Goal: Task Accomplishment & Management: Manage account settings

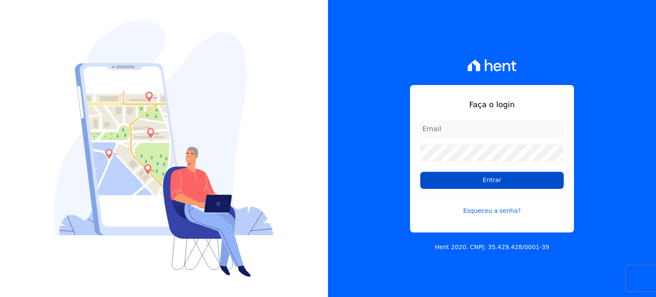
type input "rafaeloliveira@construtoravitale.com.br"
click at [478, 181] on input "Entrar" at bounding box center [491, 180] width 143 height 17
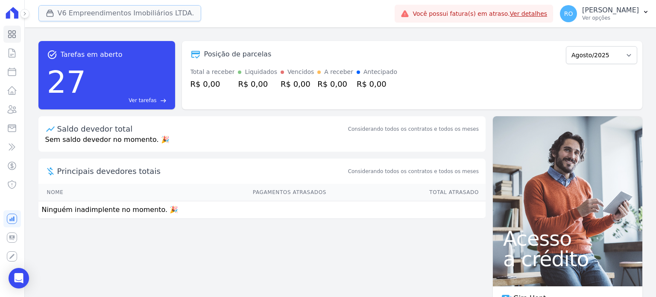
click at [157, 12] on button "V6 Empreendimentos Imobiliários LTDA." at bounding box center [119, 13] width 163 height 16
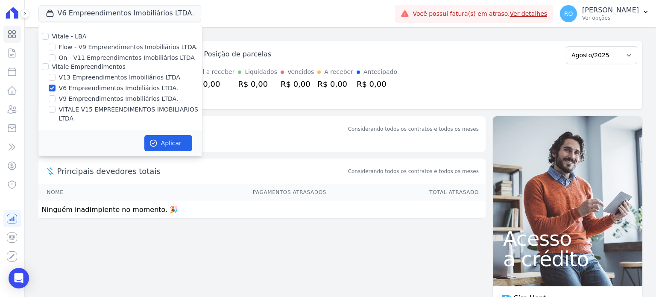
click at [85, 79] on label "V13 Empreendimentos Imobiliários LTDA" at bounding box center [119, 77] width 121 height 9
click at [55, 79] on input "V13 Empreendimentos Imobiliários LTDA" at bounding box center [52, 77] width 7 height 7
checkbox input "true"
click at [84, 87] on label "V6 Empreendimentos Imobiliários LTDA." at bounding box center [119, 88] width 120 height 9
click at [55, 87] on input "V6 Empreendimentos Imobiliários LTDA." at bounding box center [52, 88] width 7 height 7
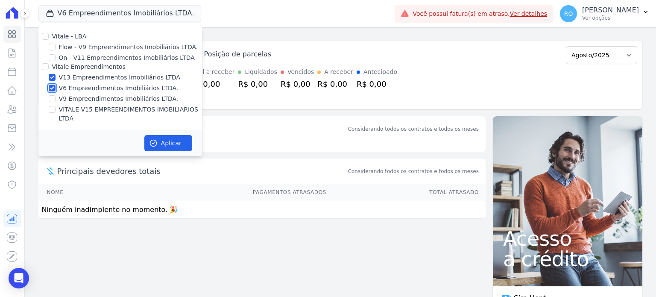
checkbox input "false"
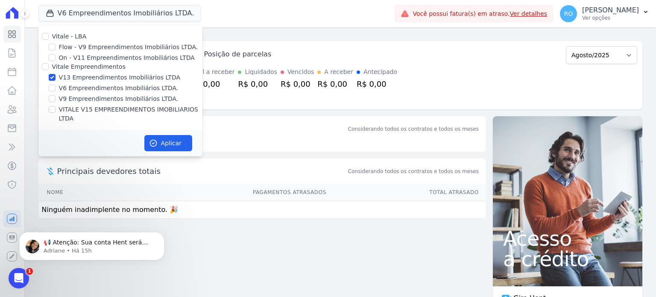
click at [153, 111] on label "VITALE V15 EMPREENDIMENTOS IMOBILIARIOS LTDA" at bounding box center [130, 114] width 143 height 18
click at [55, 111] on input "VITALE V15 EMPREENDIMENTOS IMOBILIARIOS LTDA" at bounding box center [52, 109] width 7 height 7
checkbox input "true"
click at [170, 135] on button "Aplicar" at bounding box center [168, 143] width 48 height 16
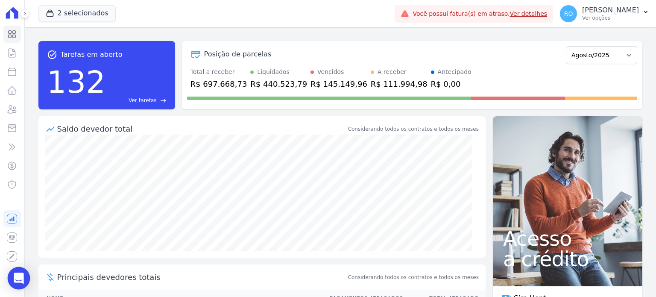
click at [16, 276] on icon "Open Intercom Messenger" at bounding box center [19, 277] width 10 height 11
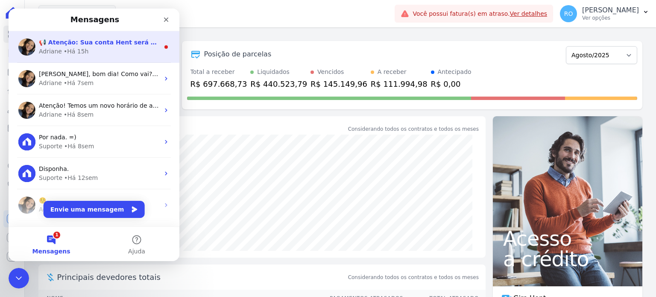
click at [91, 49] on div "Adriane • Há 15h" at bounding box center [99, 51] width 120 height 9
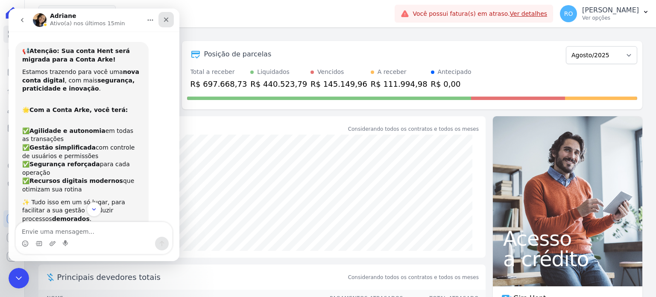
click at [166, 20] on icon "Fechar" at bounding box center [166, 19] width 5 height 5
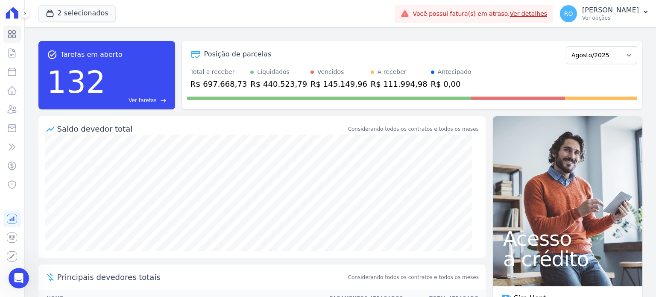
scroll to position [120, 0]
click at [601, 12] on p "[PERSON_NAME]" at bounding box center [610, 10] width 57 height 9
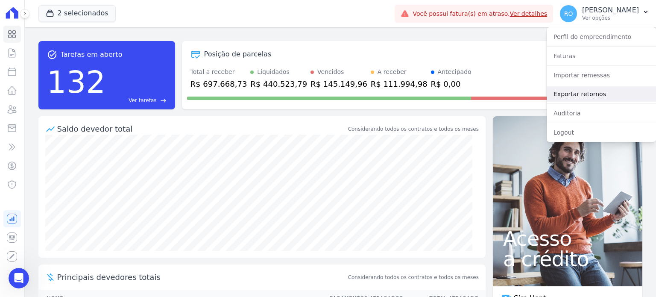
click at [580, 92] on link "Exportar retornos" at bounding box center [600, 93] width 109 height 15
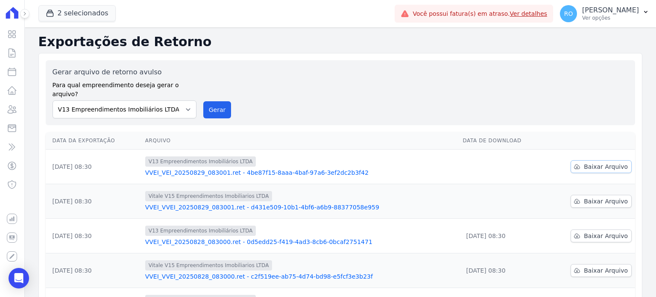
click at [580, 160] on link "Baixar Arquivo" at bounding box center [600, 166] width 61 height 13
click at [586, 197] on span "Baixar Arquivo" at bounding box center [605, 201] width 44 height 9
click at [211, 102] on button "Gerar" at bounding box center [217, 109] width 28 height 17
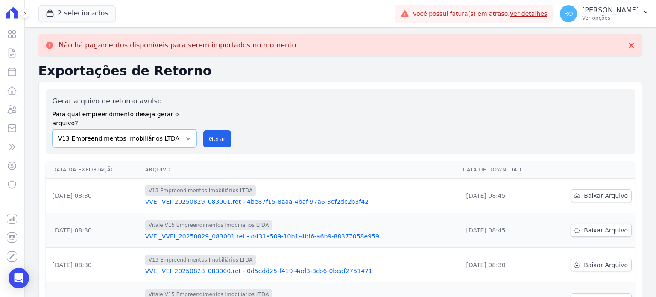
click at [190, 131] on select "Flow - V9 Empreendimentos Imobiliários LTDA. On - V11 Empreendimentos Imobiliár…" at bounding box center [124, 138] width 144 height 18
select select "43a01992-2921-4595-aa0d-28e05d992a61"
click at [52, 129] on select "Flow - V9 Empreendimentos Imobiliários LTDA. On - V11 Empreendimentos Imobiliár…" at bounding box center [124, 138] width 144 height 18
click at [214, 130] on button "Gerar" at bounding box center [217, 138] width 28 height 17
click at [14, 111] on icon at bounding box center [12, 109] width 10 height 10
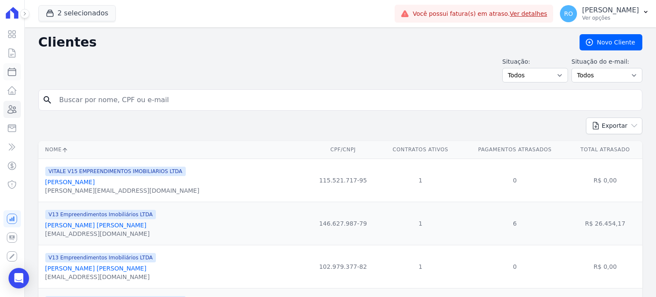
click at [15, 74] on icon at bounding box center [12, 72] width 10 height 10
select select
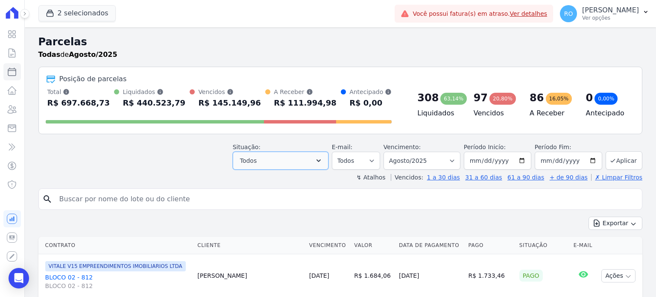
click at [323, 160] on icon "button" at bounding box center [318, 160] width 9 height 9
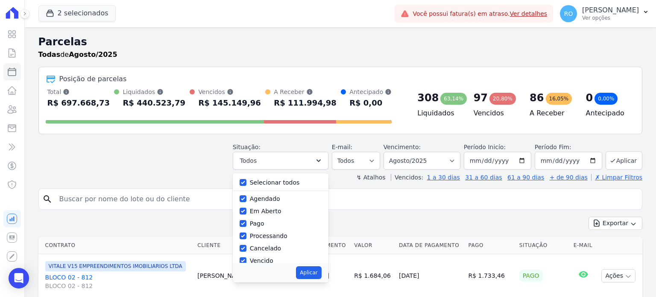
click at [288, 183] on label "Selecionar todos" at bounding box center [275, 182] width 50 height 7
click at [246, 183] on input "Selecionar todos" at bounding box center [242, 182] width 7 height 7
checkbox input "false"
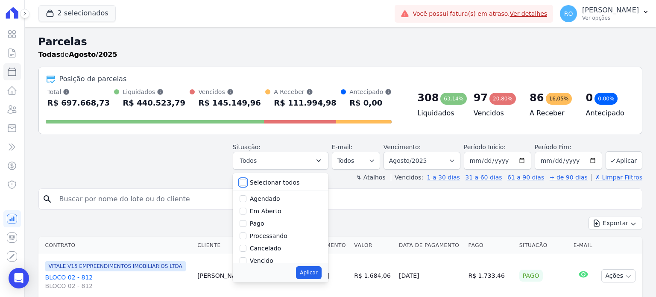
checkbox input "false"
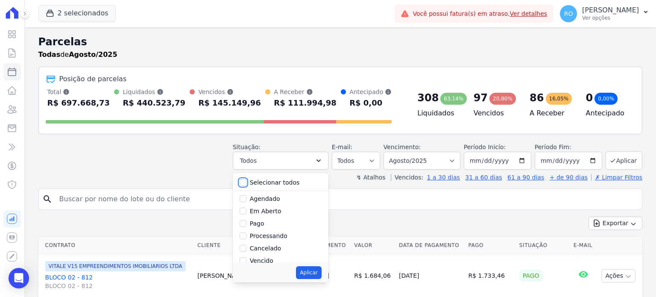
checkbox input "false"
click at [263, 225] on label "Pago" at bounding box center [257, 223] width 15 height 7
click at [246, 225] on input "Pago" at bounding box center [242, 223] width 7 height 7
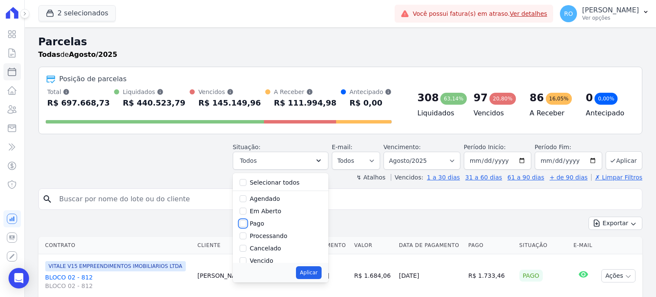
checkbox input "true"
click at [264, 228] on label "Transferindo" at bounding box center [268, 230] width 37 height 7
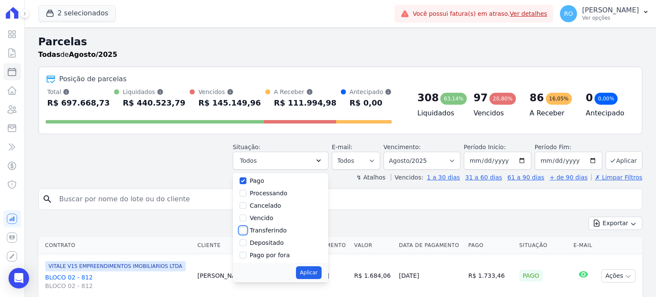
click at [246, 228] on input "Transferindo" at bounding box center [242, 230] width 7 height 7
checkbox input "true"
click at [268, 239] on label "Depositado" at bounding box center [267, 242] width 34 height 7
click at [246, 239] on input "Depositado" at bounding box center [242, 242] width 7 height 7
checkbox input "true"
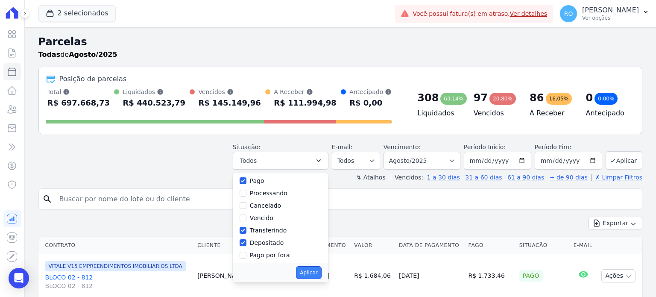
click at [321, 269] on button "Aplicar" at bounding box center [308, 272] width 25 height 13
select select "paid"
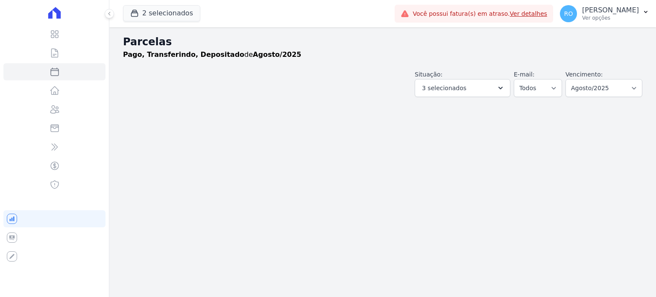
select select
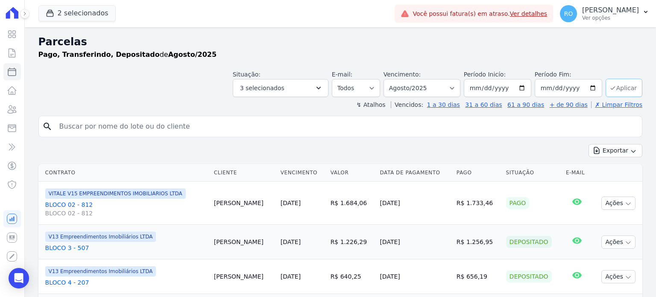
click at [628, 90] on button "Aplicar" at bounding box center [623, 88] width 37 height 18
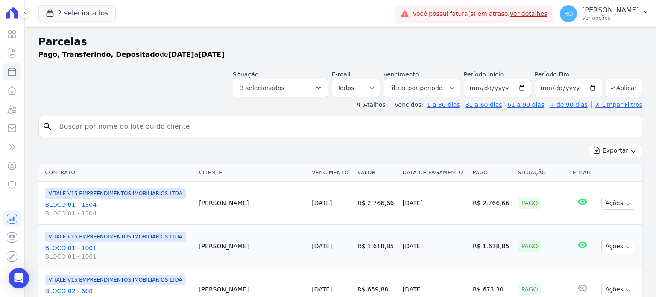
select select
click at [630, 149] on icon "button" at bounding box center [633, 151] width 7 height 7
click at [599, 184] on span "Exportar CSV" at bounding box center [614, 185] width 45 height 9
